Goal: Check status

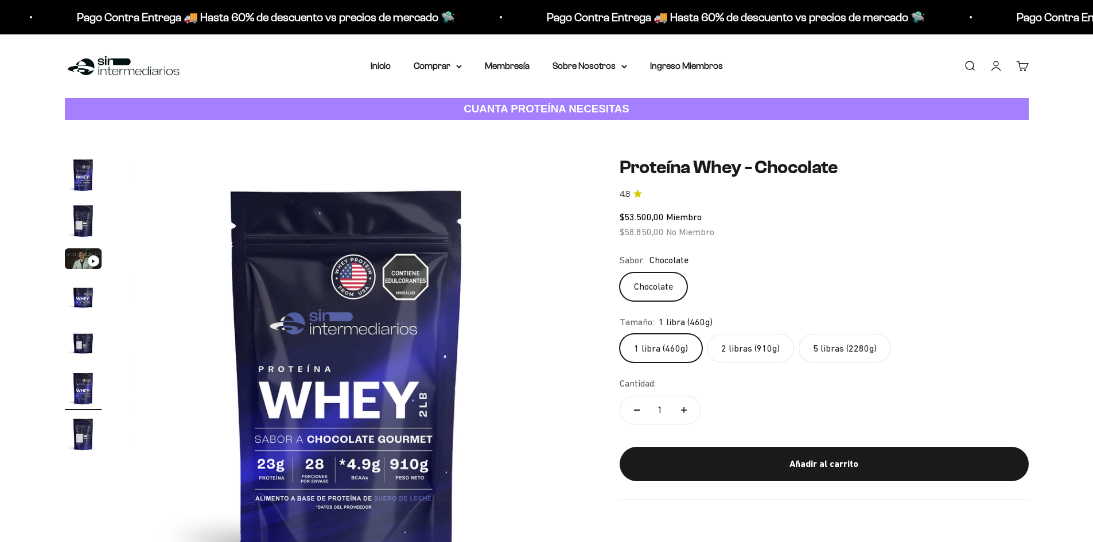
scroll to position [0, 2247]
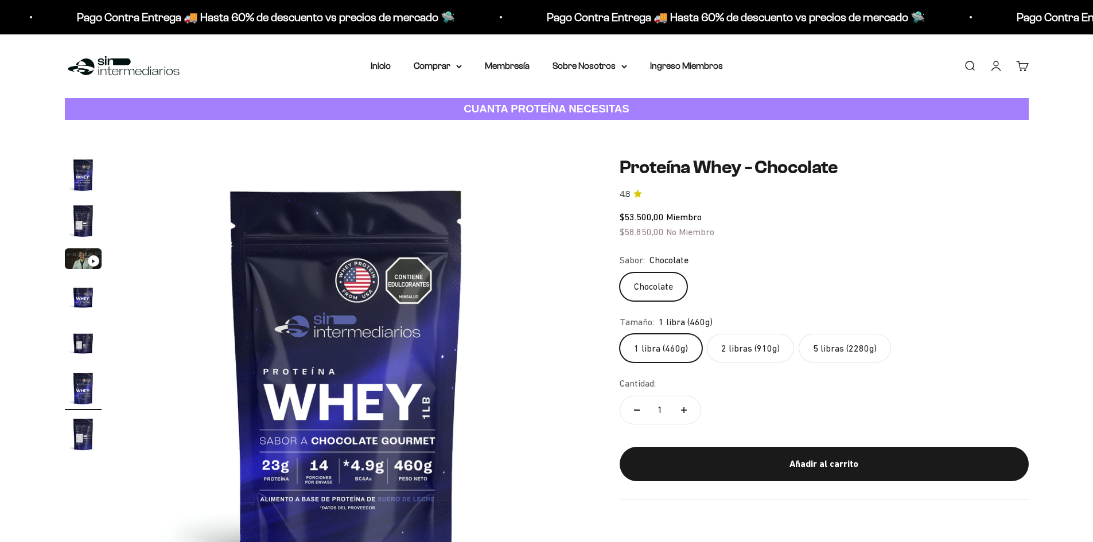
click at [997, 64] on link "Cuenta" at bounding box center [996, 66] width 13 height 13
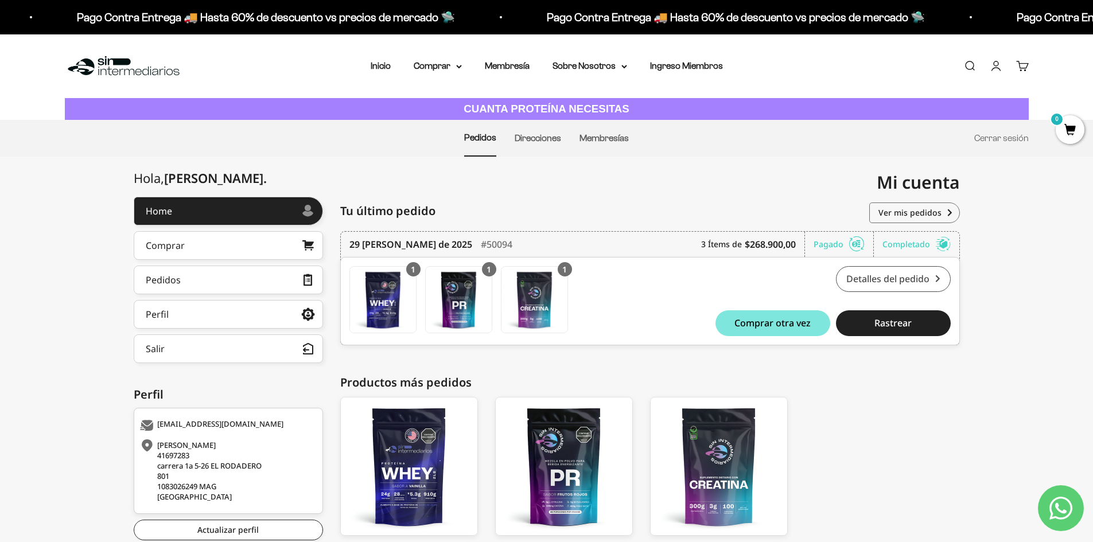
click at [885, 283] on link "Detalles del pedido" at bounding box center [893, 279] width 115 height 26
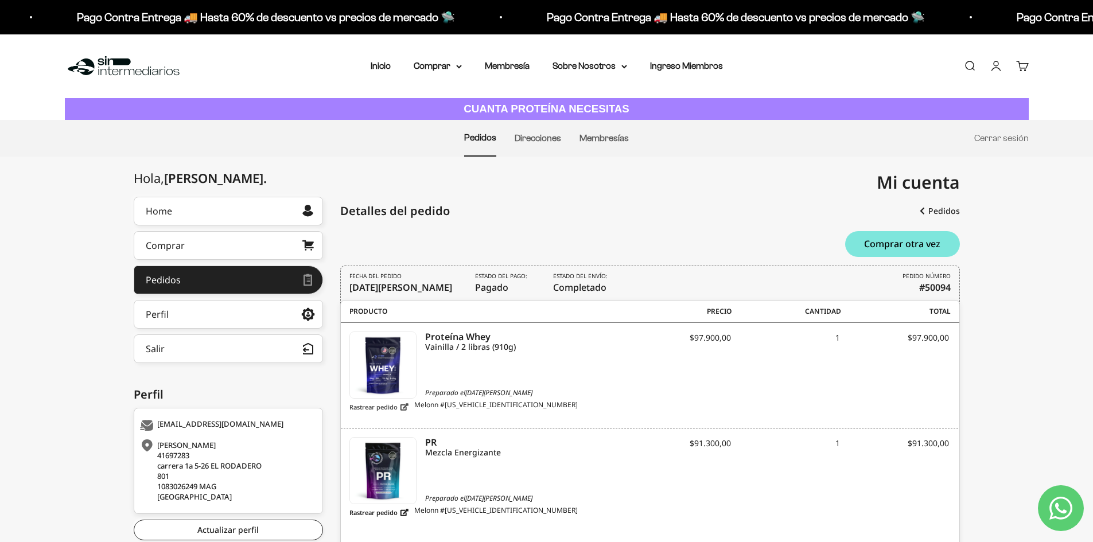
click at [390, 408] on link "Rastrear pedido" at bounding box center [378, 407] width 59 height 14
